Goal: Transaction & Acquisition: Purchase product/service

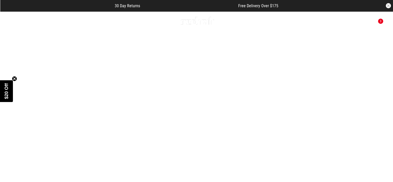
click at [15, 21] on icon at bounding box center [15, 21] width 6 height 9
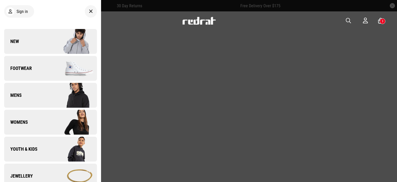
click at [24, 53] on link "New" at bounding box center [50, 41] width 93 height 25
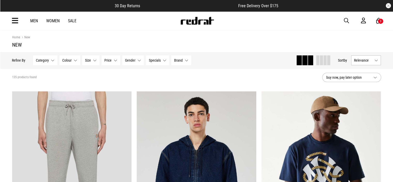
click at [318, 61] on span at bounding box center [317, 60] width 3 height 10
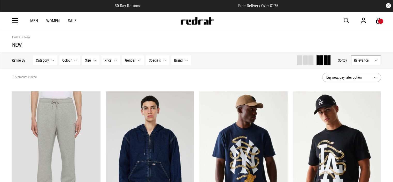
click at [378, 60] on button "Relevance" at bounding box center [366, 60] width 30 height 10
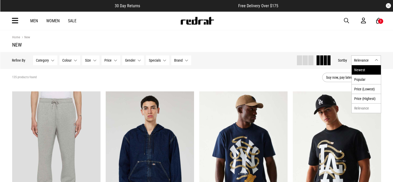
click at [369, 69] on li "Newest" at bounding box center [366, 69] width 29 height 9
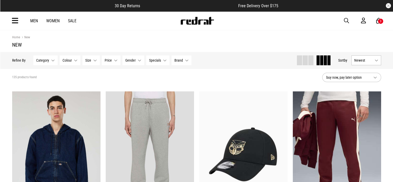
click at [208, 20] on img at bounding box center [197, 21] width 34 height 8
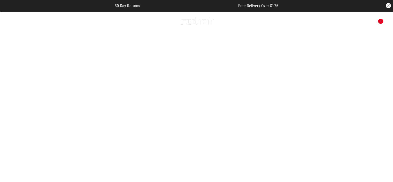
click at [226, 63] on link "1 / 2" at bounding box center [196, 109] width 393 height 197
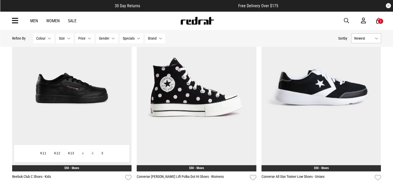
scroll to position [77, 0]
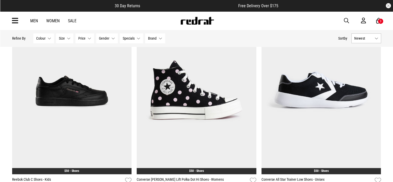
click at [367, 41] on button "Newest" at bounding box center [366, 38] width 30 height 10
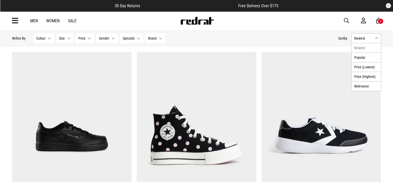
scroll to position [0, 0]
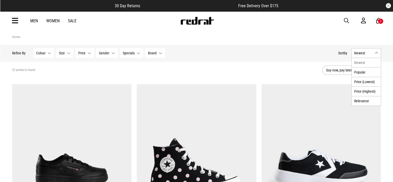
click at [309, 65] on section "22 products found buy now, pay later option" at bounding box center [196, 70] width 377 height 18
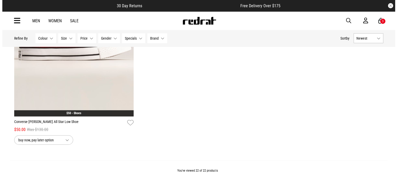
scroll to position [1601, 0]
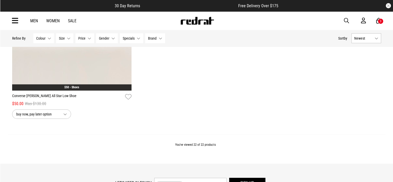
click at [12, 20] on icon at bounding box center [15, 21] width 6 height 9
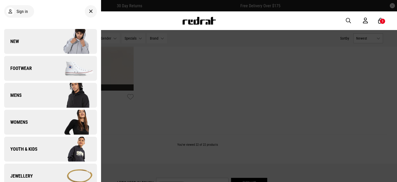
click at [22, 61] on link "Footwear" at bounding box center [50, 68] width 93 height 25
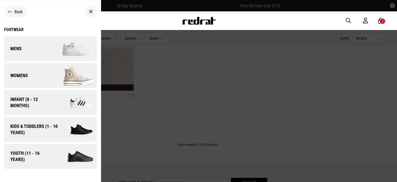
click at [21, 47] on span "Mens" at bounding box center [13, 48] width 18 height 6
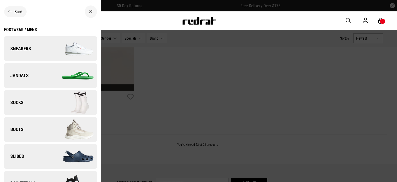
click at [16, 11] on span "Back" at bounding box center [18, 11] width 8 height 5
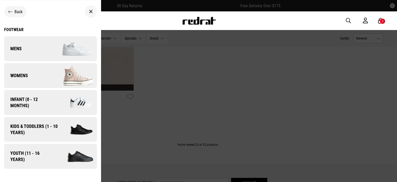
click at [15, 30] on div "Footwear" at bounding box center [50, 29] width 93 height 5
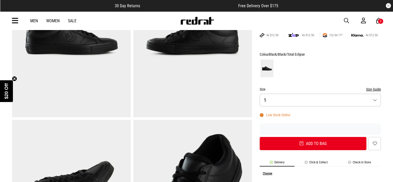
scroll to position [103, 0]
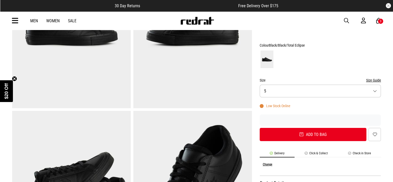
click at [284, 92] on button "Size 5" at bounding box center [320, 90] width 121 height 13
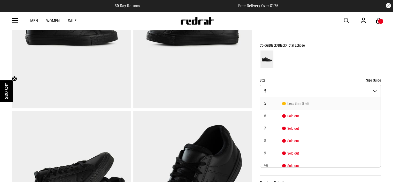
click at [302, 74] on form "Colour Black/Black/Total Eclipse Size Size Guide Size 5 5 Less than 5 left 6 So…" at bounding box center [320, 91] width 121 height 99
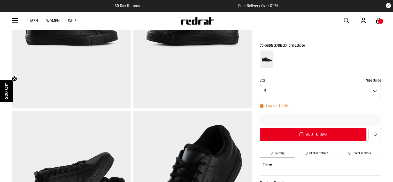
click at [362, 151] on li "Check in Store" at bounding box center [359, 154] width 43 height 6
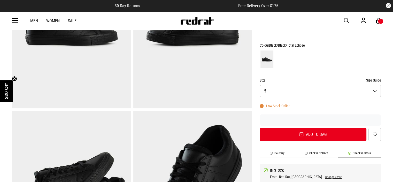
scroll to position [181, 0]
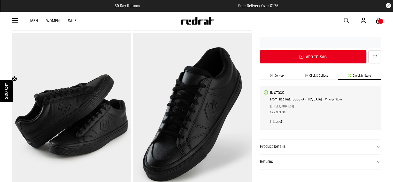
click at [322, 98] on link "Change Store" at bounding box center [332, 99] width 20 height 4
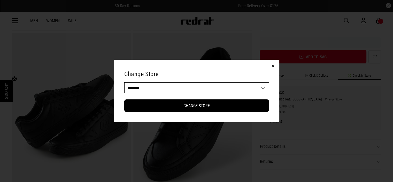
click at [160, 92] on select "**********" at bounding box center [196, 87] width 144 height 10
select select "**"
click at [124, 82] on select "**********" at bounding box center [196, 87] width 144 height 10
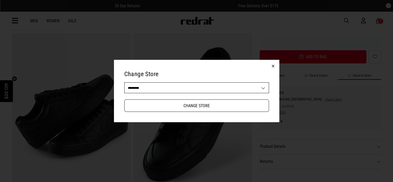
click at [153, 100] on button "Change Store" at bounding box center [196, 105] width 145 height 12
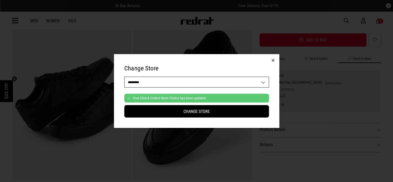
scroll to position [207, 0]
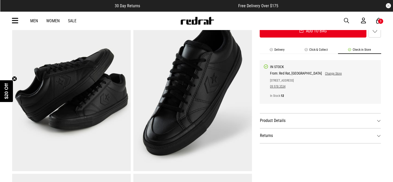
click at [322, 74] on link "Change Store" at bounding box center [332, 74] width 20 height 4
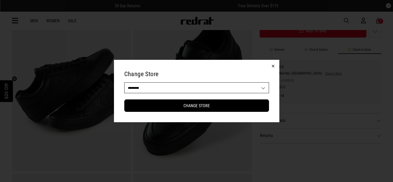
click at [135, 84] on select "**********" at bounding box center [196, 87] width 144 height 10
select select "**"
click at [124, 82] on select "**********" at bounding box center [196, 87] width 144 height 10
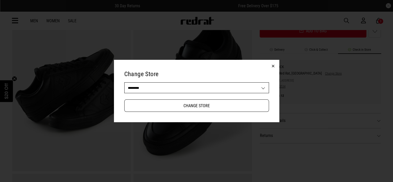
click at [177, 104] on button "Change Store" at bounding box center [196, 105] width 145 height 12
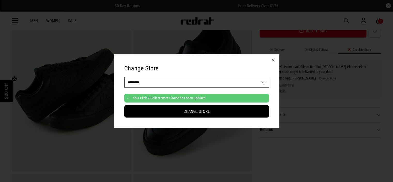
click at [273, 59] on button "button" at bounding box center [273, 60] width 12 height 12
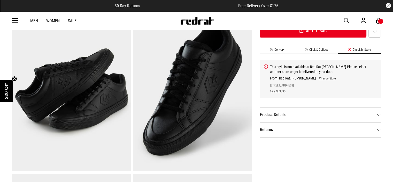
click at [323, 80] on div "From: Red Rat, Henderson Change Store 365 Great North Road 09 978 3535" at bounding box center [303, 85] width 66 height 18
click at [323, 79] on link "Change Store" at bounding box center [326, 78] width 20 height 4
select select "**"
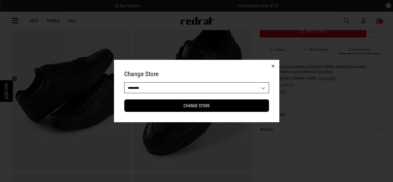
click at [274, 66] on button "button" at bounding box center [273, 66] width 12 height 12
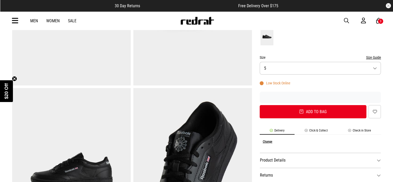
scroll to position [129, 0]
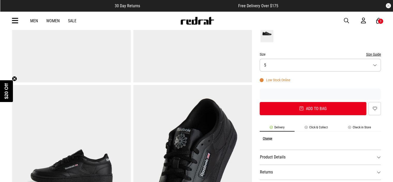
click at [357, 128] on li "Check in Store" at bounding box center [359, 128] width 43 height 6
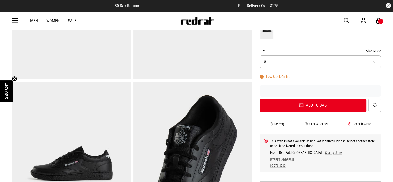
scroll to position [181, 0]
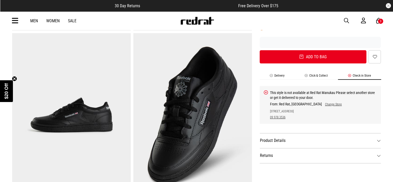
click at [322, 105] on link "Change Store" at bounding box center [332, 104] width 20 height 4
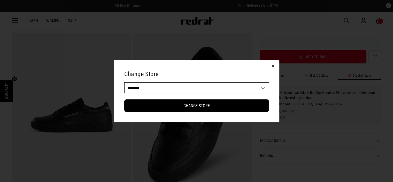
click at [181, 88] on select "**********" at bounding box center [196, 87] width 144 height 10
select select "**"
click at [124, 82] on select "**********" at bounding box center [196, 87] width 144 height 10
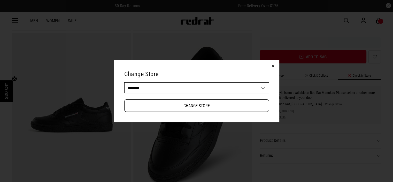
click at [202, 105] on button "Change Store" at bounding box center [196, 105] width 145 height 12
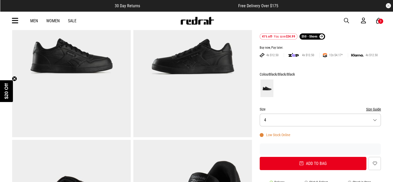
scroll to position [77, 0]
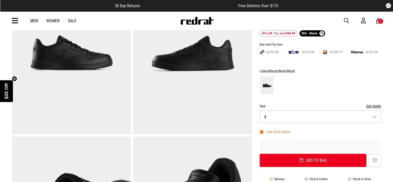
click at [288, 116] on button "Size 4" at bounding box center [320, 116] width 121 height 13
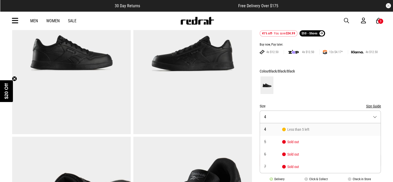
click at [305, 95] on form "Colour Black/Black/Black Size Size Guide Size 4 4 Less than 5 left 5 Sold out 6…" at bounding box center [320, 117] width 121 height 99
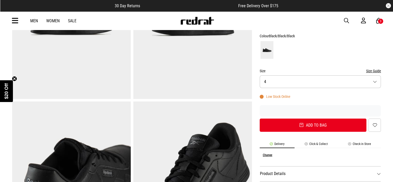
scroll to position [129, 0]
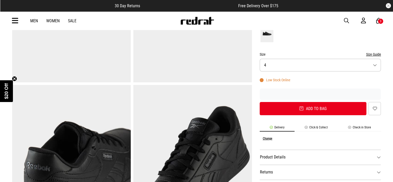
click at [362, 127] on li "Check in Store" at bounding box center [359, 128] width 43 height 6
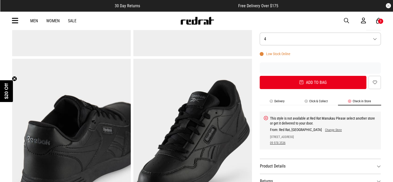
scroll to position [207, 0]
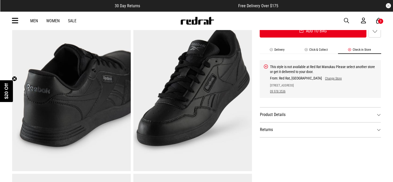
click at [322, 78] on link "Change Store" at bounding box center [332, 78] width 20 height 4
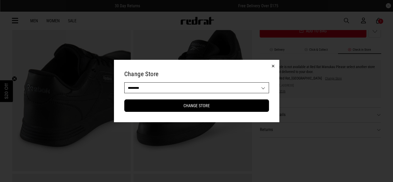
click at [144, 89] on select "**********" at bounding box center [196, 87] width 144 height 10
select select "**"
click at [124, 82] on select "**********" at bounding box center [196, 87] width 144 height 10
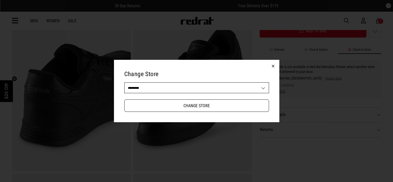
click at [143, 103] on button "Change Store" at bounding box center [196, 105] width 145 height 12
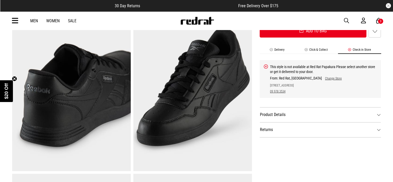
click at [322, 79] on link "Change Store" at bounding box center [332, 78] width 20 height 4
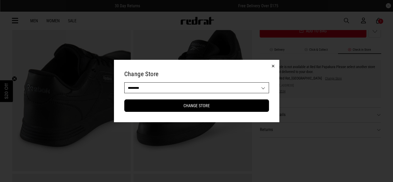
click at [170, 91] on select "**********" at bounding box center [196, 87] width 144 height 10
select select "**"
click at [124, 82] on select "**********" at bounding box center [196, 87] width 144 height 10
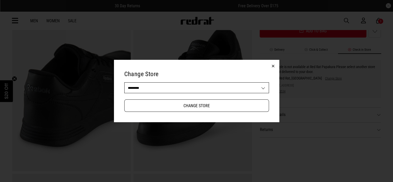
click at [209, 105] on button "Change Store" at bounding box center [196, 105] width 145 height 12
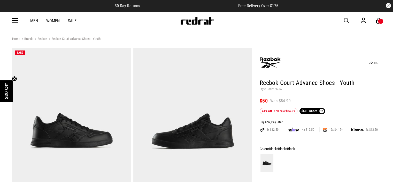
scroll to position [0, 0]
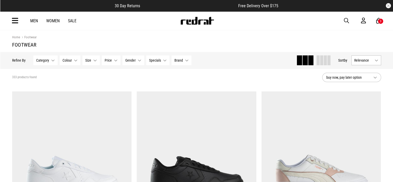
click at [329, 61] on span at bounding box center [328, 60] width 3 height 10
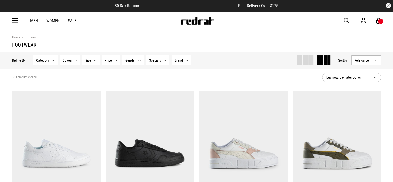
click at [380, 62] on button "Relevance" at bounding box center [366, 60] width 30 height 10
click at [365, 68] on li "Newest" at bounding box center [366, 69] width 29 height 9
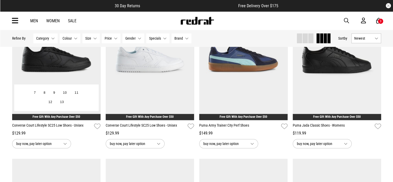
scroll to position [258, 0]
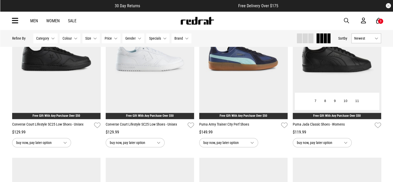
drag, startPoint x: 325, startPoint y: 121, endPoint x: 324, endPoint y: 124, distance: 3.7
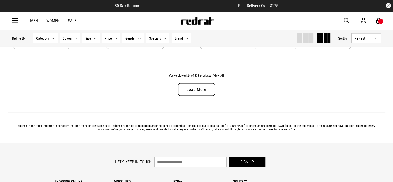
scroll to position [1007, 0]
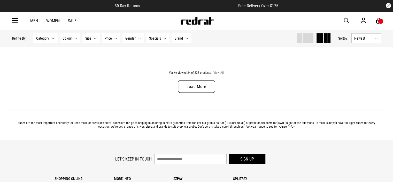
click at [221, 73] on button "View All" at bounding box center [218, 73] width 11 height 5
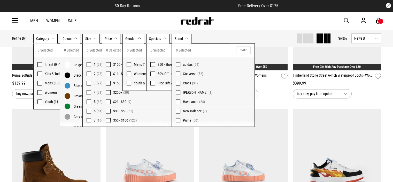
scroll to position [851, 0]
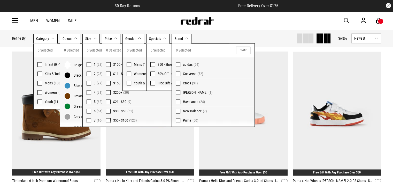
click at [256, 15] on div "Men Women Sale Sign in New Back Footwear Back Mens Back Womens Back Youth & Kid…" at bounding box center [196, 20] width 377 height 19
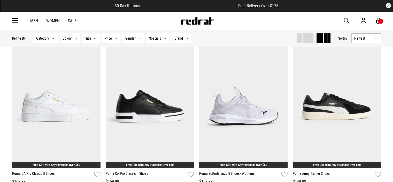
scroll to position [1832, 0]
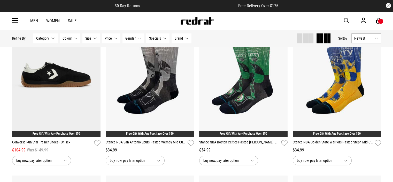
scroll to position [2349, 0]
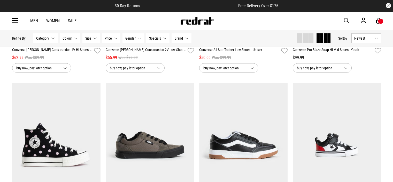
scroll to position [3149, 0]
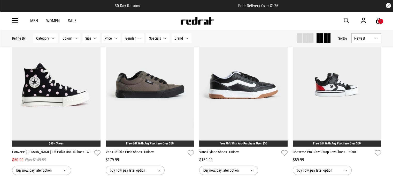
click at [66, 37] on span "Colour" at bounding box center [67, 38] width 9 height 4
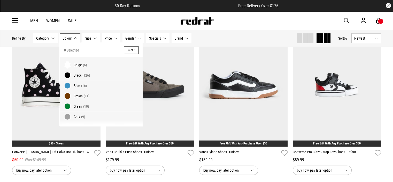
click at [78, 74] on span "Black" at bounding box center [78, 75] width 8 height 4
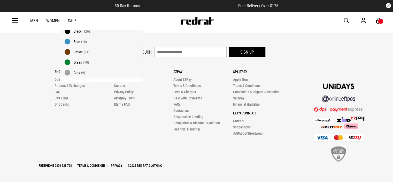
scroll to position [1104, 0]
click at [190, 73] on p "Ezpay" at bounding box center [202, 71] width 59 height 4
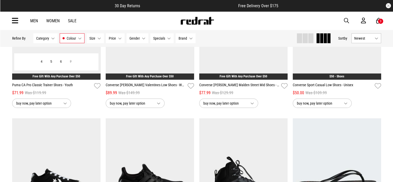
scroll to position [1601, 0]
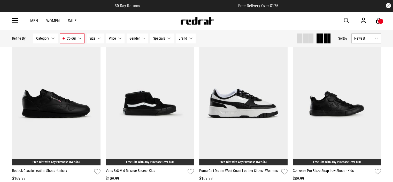
scroll to position [2841, 0]
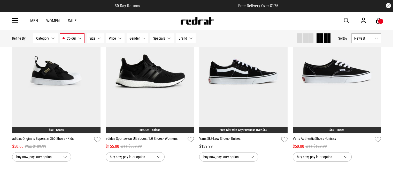
scroll to position [3849, 0]
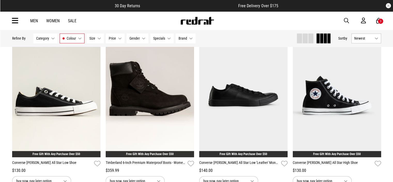
scroll to position [4778, 0]
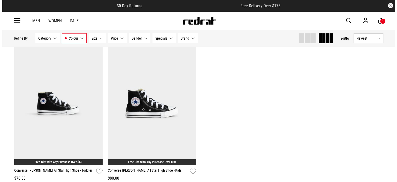
scroll to position [5088, 0]
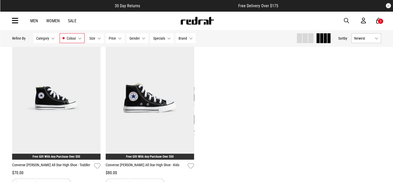
click at [383, 22] on div "Men Women Sale Sign in New Back Footwear Back Mens Back Womens Back Youth & Kid…" at bounding box center [196, 20] width 377 height 19
click at [377, 22] on icon at bounding box center [378, 21] width 5 height 6
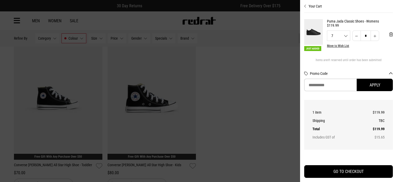
click at [383, 22] on div at bounding box center [198, 91] width 397 height 182
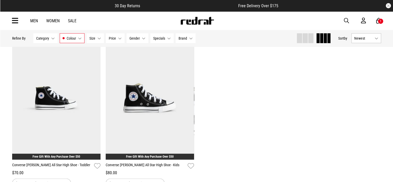
click at [382, 22] on div "1" at bounding box center [381, 21] width 6 height 6
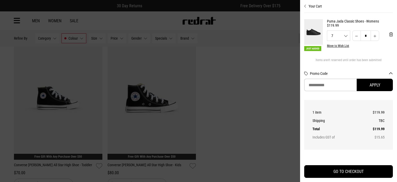
click at [20, 22] on div at bounding box center [198, 91] width 397 height 182
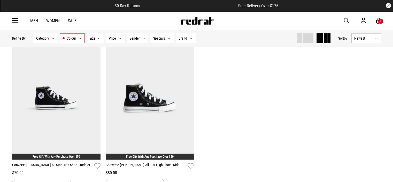
click at [15, 20] on icon at bounding box center [15, 21] width 6 height 9
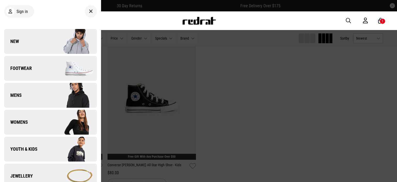
click at [35, 43] on link "New" at bounding box center [50, 41] width 93 height 25
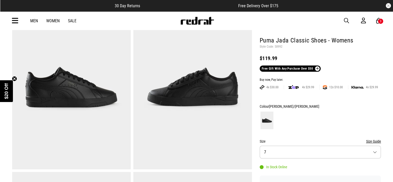
scroll to position [52, 0]
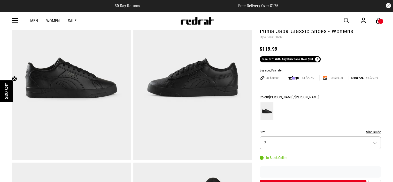
click at [375, 129] on button "Size Guide" at bounding box center [373, 132] width 15 height 6
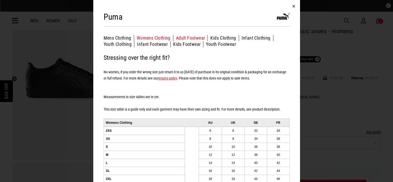
click at [177, 37] on button "Adult Footwear" at bounding box center [192, 38] width 32 height 6
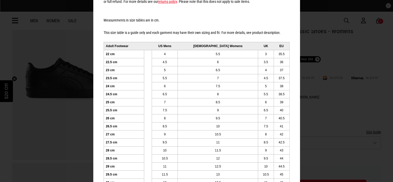
scroll to position [77, 0]
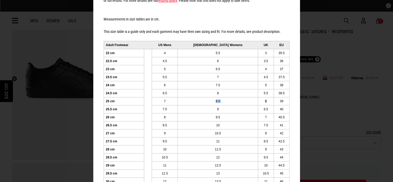
drag, startPoint x: 259, startPoint y: 100, endPoint x: 209, endPoint y: 103, distance: 50.5
click at [209, 103] on tr "25 cm 7 8.5 6 39" at bounding box center [197, 101] width 186 height 8
click at [258, 101] on td "6" at bounding box center [266, 101] width 16 height 8
drag, startPoint x: 234, startPoint y: 100, endPoint x: 142, endPoint y: 104, distance: 92.3
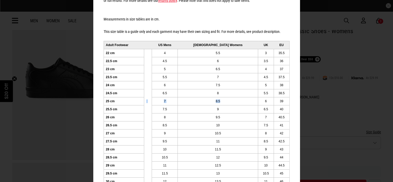
click at [142, 104] on tr "25 cm 7 8.5 6 39" at bounding box center [197, 101] width 186 height 8
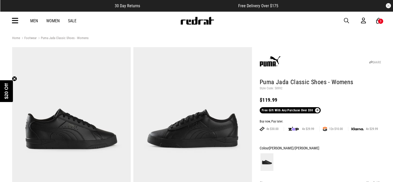
scroll to position [0, 0]
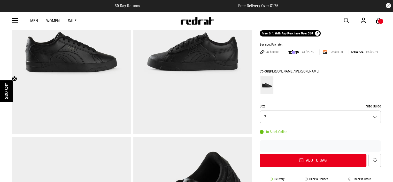
click at [283, 115] on button "Size 7" at bounding box center [320, 116] width 121 height 13
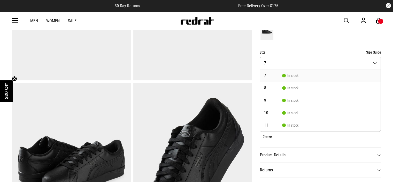
scroll to position [132, 0]
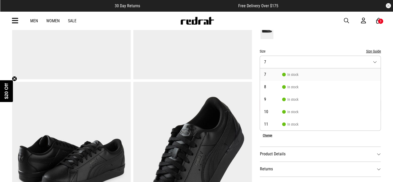
click at [291, 69] on li "7 In stock" at bounding box center [320, 74] width 121 height 12
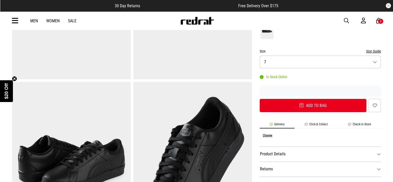
click at [299, 32] on div at bounding box center [320, 30] width 121 height 19
click at [374, 51] on button "Size Guide" at bounding box center [373, 51] width 15 height 6
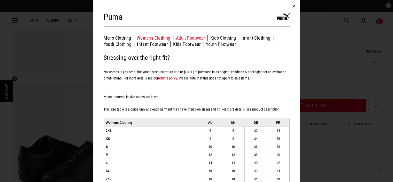
click at [192, 38] on button "Adult Footwear" at bounding box center [192, 38] width 32 height 6
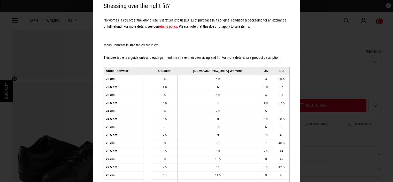
scroll to position [0, 0]
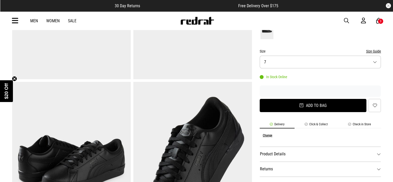
click at [318, 105] on button "Add to bag" at bounding box center [313, 105] width 107 height 13
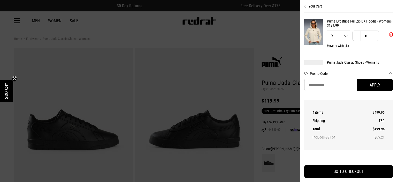
click at [389, 37] on span "'Remove from cart" at bounding box center [391, 34] width 4 height 5
click at [389, 35] on span "'Remove from cart" at bounding box center [391, 34] width 4 height 5
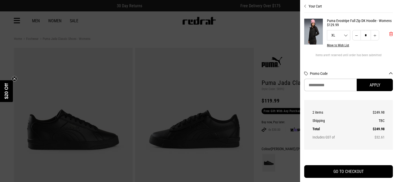
click at [389, 32] on span "'Remove from cart" at bounding box center [391, 34] width 4 height 5
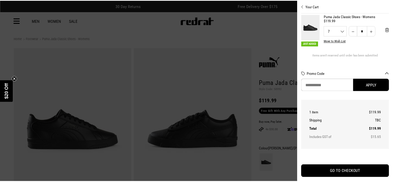
scroll to position [9, 0]
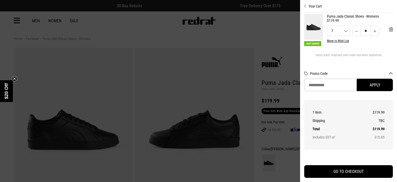
click at [199, 36] on div at bounding box center [198, 91] width 397 height 182
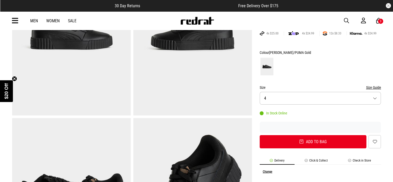
scroll to position [103, 0]
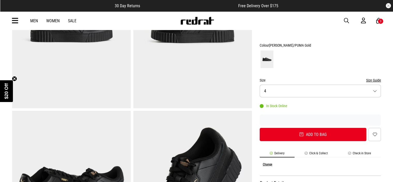
click at [374, 80] on button "Size Guide" at bounding box center [373, 80] width 15 height 6
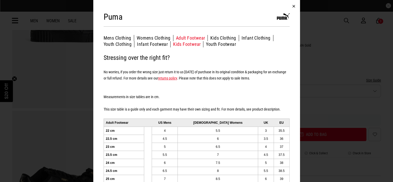
click at [181, 44] on button "Kids Footwear" at bounding box center [188, 44] width 30 height 6
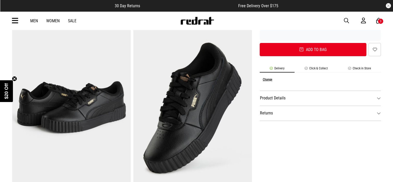
scroll to position [207, 0]
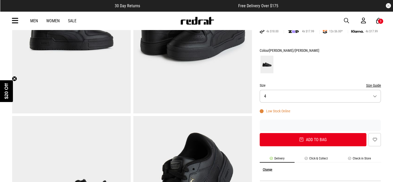
scroll to position [103, 0]
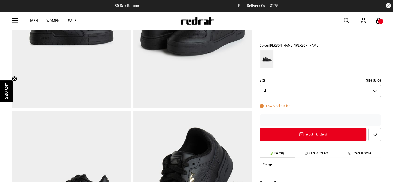
click at [374, 80] on button "Size Guide" at bounding box center [373, 80] width 15 height 6
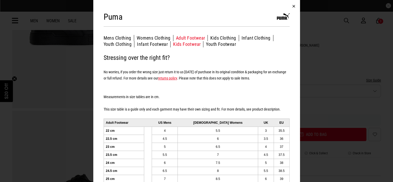
click at [183, 45] on button "Kids Footwear" at bounding box center [188, 44] width 30 height 6
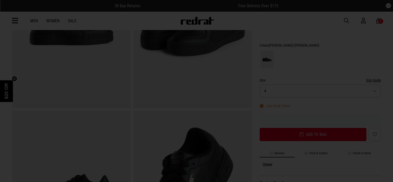
scroll to position [0, 0]
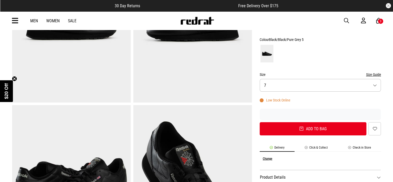
scroll to position [129, 0]
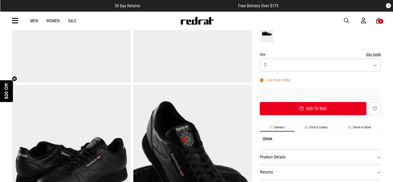
click at [303, 68] on button "Size 7" at bounding box center [320, 65] width 121 height 13
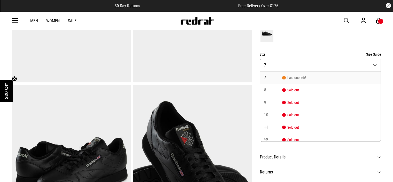
click at [302, 47] on form "Colour Black/Black/Pure Grey 5 Size Size Guide Size 7 7 Last one left! 8 Sold o…" at bounding box center [320, 65] width 121 height 99
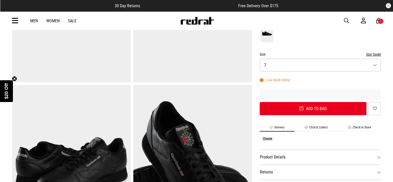
scroll to position [52, 0]
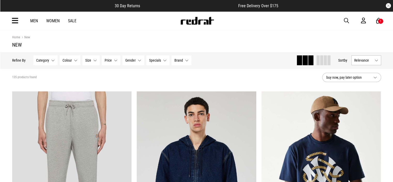
drag, startPoint x: 324, startPoint y: 60, endPoint x: 369, endPoint y: 63, distance: 45.0
click at [325, 60] on span at bounding box center [325, 60] width 3 height 10
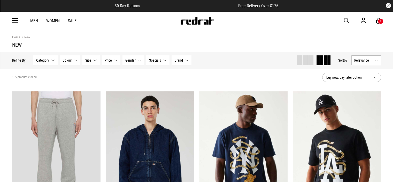
click at [369, 59] on span "Relevance" at bounding box center [363, 60] width 18 height 4
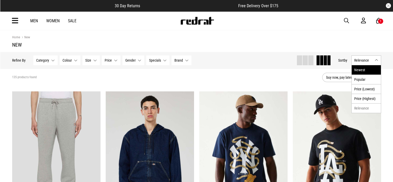
click at [364, 70] on li "Newest" at bounding box center [366, 69] width 29 height 9
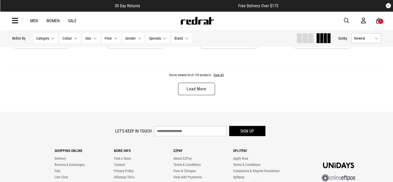
scroll to position [1007, 0]
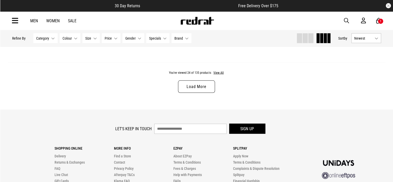
click at [219, 71] on div "You've viewed 24 of 135 products View All Load More" at bounding box center [196, 85] width 377 height 47
click at [221, 73] on button "View All" at bounding box center [218, 73] width 11 height 5
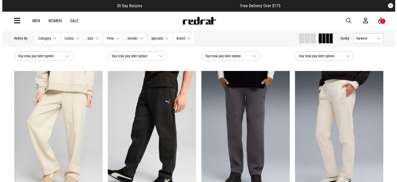
scroll to position [2635, 0]
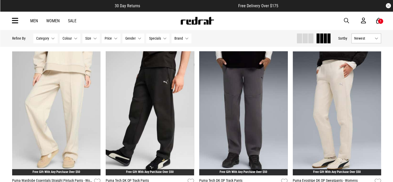
click at [378, 20] on div "1" at bounding box center [381, 21] width 6 height 6
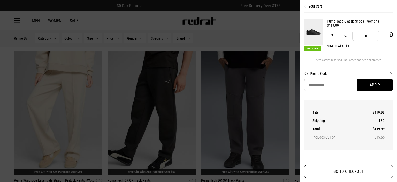
click at [341, 174] on button "GO TO CHECKOUT" at bounding box center [348, 171] width 89 height 13
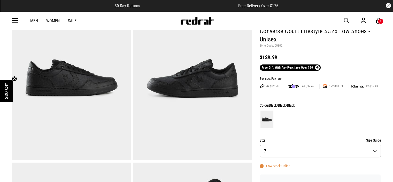
click at [280, 154] on button "Size 7" at bounding box center [320, 150] width 121 height 13
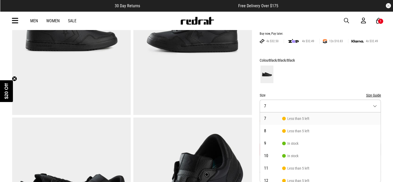
click at [308, 79] on div at bounding box center [320, 74] width 121 height 19
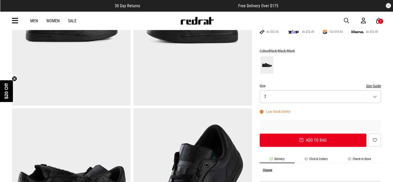
scroll to position [122, 0]
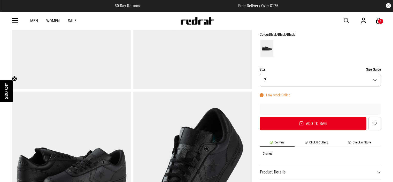
click at [375, 69] on button "Size Guide" at bounding box center [373, 69] width 15 height 6
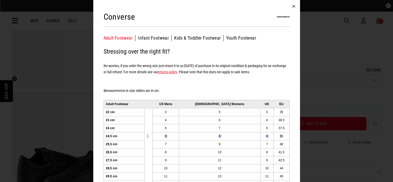
drag, startPoint x: 119, startPoint y: 133, endPoint x: 277, endPoint y: 135, distance: 158.6
click at [277, 135] on tr "24.5 cm 6 8 6 39" at bounding box center [197, 136] width 186 height 8
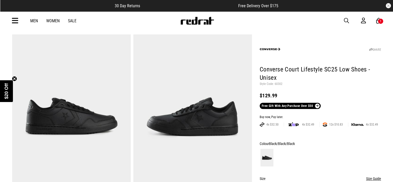
scroll to position [0, 0]
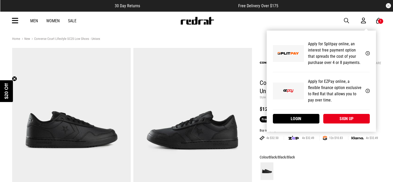
click at [376, 30] on div "My Account Apply for Splitpay online, an interest free payment option that spre…" at bounding box center [321, 80] width 109 height 101
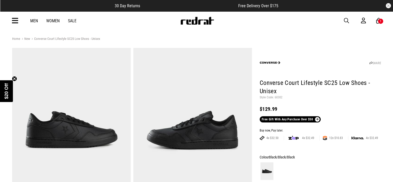
click at [380, 20] on div "1" at bounding box center [381, 21] width 2 height 4
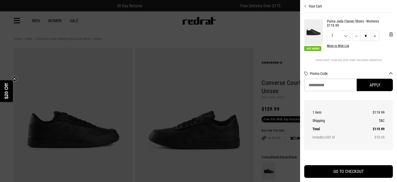
click at [242, 27] on div at bounding box center [198, 91] width 397 height 182
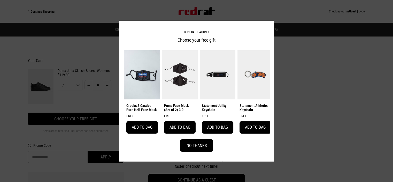
click at [197, 149] on button "No Thanks" at bounding box center [196, 145] width 33 height 12
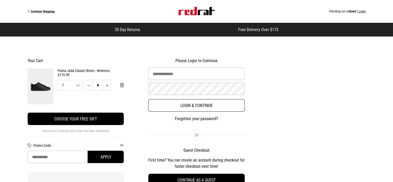
click at [181, 107] on button "Login & Continue" at bounding box center [196, 105] width 96 height 12
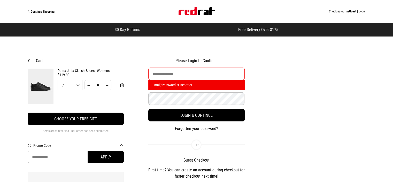
click at [174, 73] on input "Email Address" at bounding box center [196, 73] width 96 height 12
type input "**********"
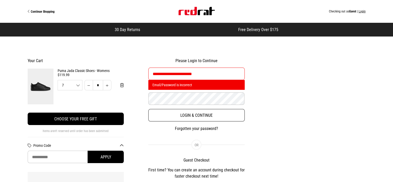
click at [194, 115] on button "Login & Continue" at bounding box center [196, 115] width 96 height 12
select select "**********"
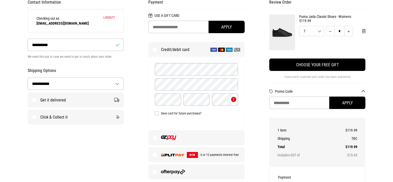
scroll to position [77, 0]
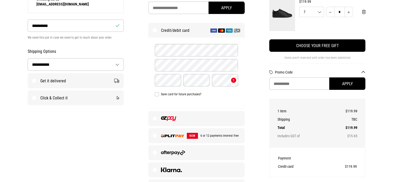
click at [43, 84] on label "Get it delivered" at bounding box center [76, 80] width 96 height 14
select select "**********"
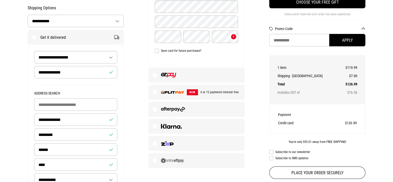
scroll to position [129, 0]
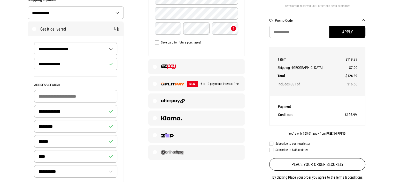
click at [200, 66] on label at bounding box center [197, 66] width 96 height 14
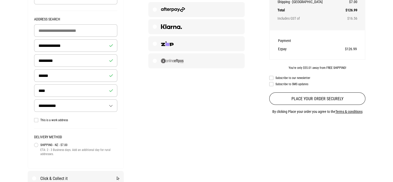
scroll to position [207, 0]
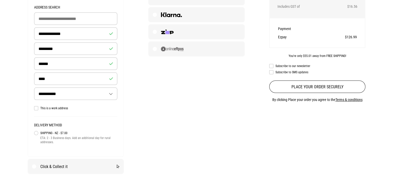
click at [67, 167] on label "Click & Collect it" at bounding box center [76, 166] width 96 height 14
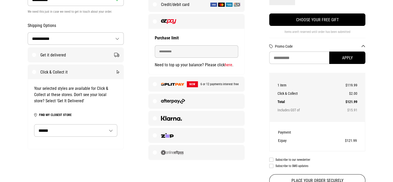
scroll to position [103, 0]
click at [66, 131] on select "**********" at bounding box center [75, 130] width 83 height 12
select select "********"
click at [34, 124] on select "**********" at bounding box center [75, 130] width 83 height 12
click at [54, 144] on select "***** ********* ******* ********" at bounding box center [75, 145] width 83 height 12
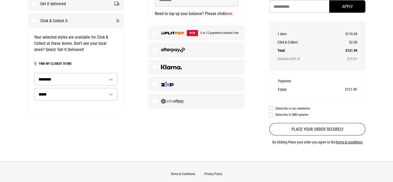
scroll to position [155, 0]
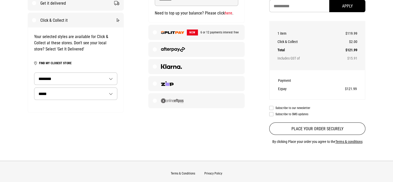
click at [55, 92] on select "***** ********* ******* ********" at bounding box center [75, 94] width 83 height 12
click at [34, 88] on select "***** ********* ******* ********" at bounding box center [75, 94] width 83 height 12
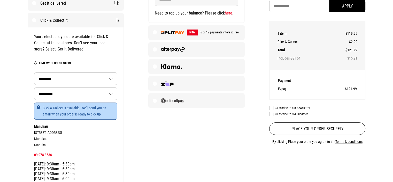
click at [56, 99] on div "***** ********* ******* ********" at bounding box center [75, 93] width 83 height 12
click at [56, 92] on select "***** ********* ******* ********" at bounding box center [75, 94] width 83 height 12
select select "**"
click at [34, 88] on select "***** ********* ******* ********" at bounding box center [75, 94] width 83 height 12
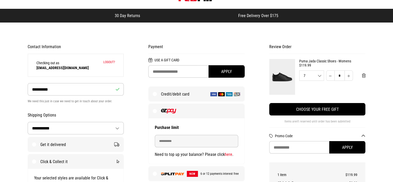
scroll to position [26, 0]
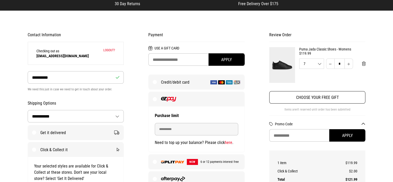
click at [327, 99] on button "Choose your free gift" at bounding box center [317, 97] width 96 height 12
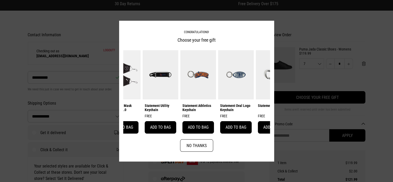
scroll to position [0, 78]
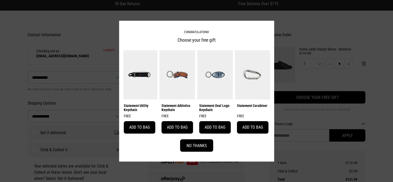
click at [197, 147] on button "No Thanks" at bounding box center [196, 145] width 33 height 12
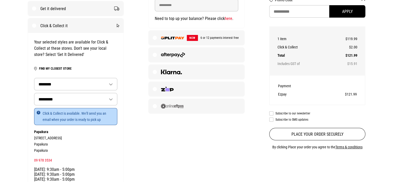
scroll to position [155, 0]
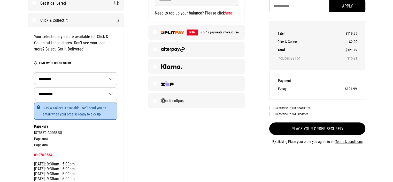
click at [332, 124] on button "Place your order securely" at bounding box center [317, 128] width 96 height 12
